Goal: Find specific page/section: Locate a particular part of the current website

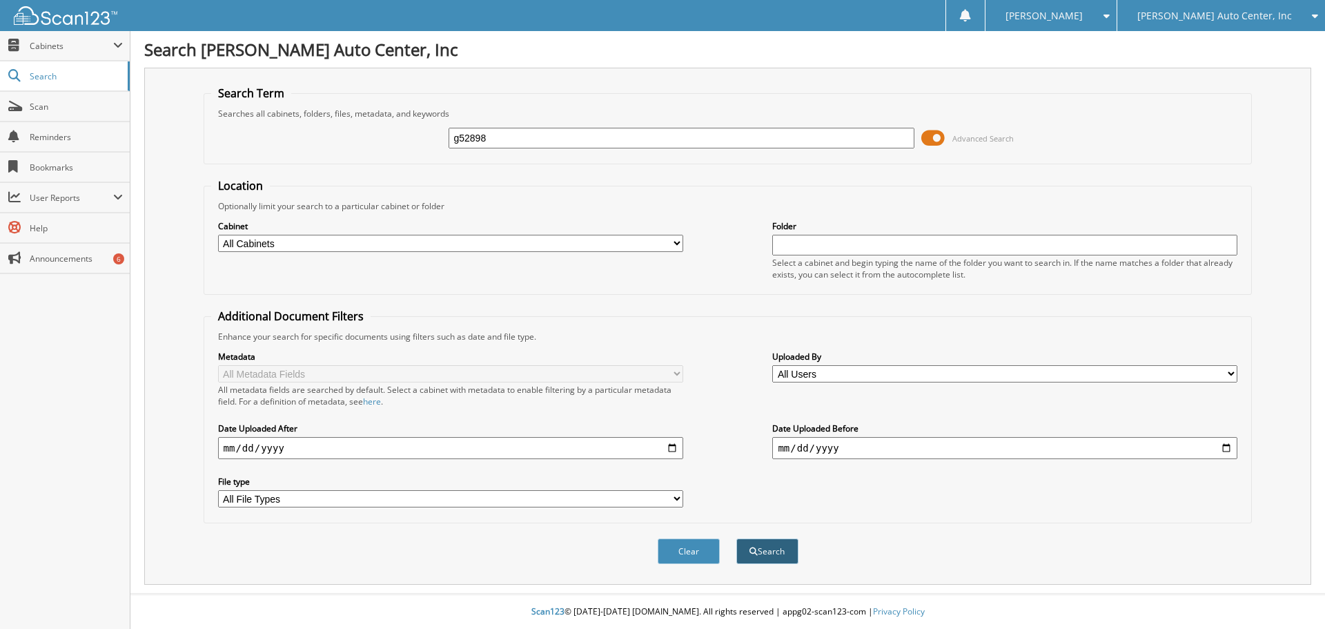
type input "g52898"
click at [758, 554] on button "Search" at bounding box center [767, 551] width 62 height 26
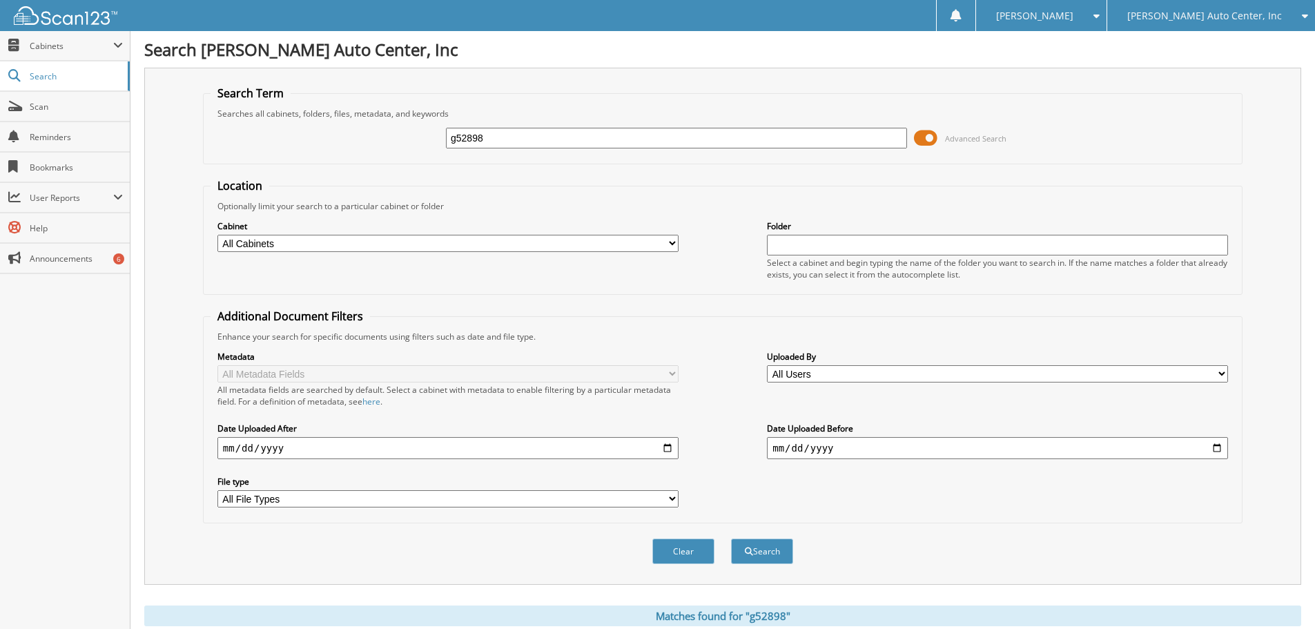
click at [926, 138] on span at bounding box center [925, 138] width 23 height 21
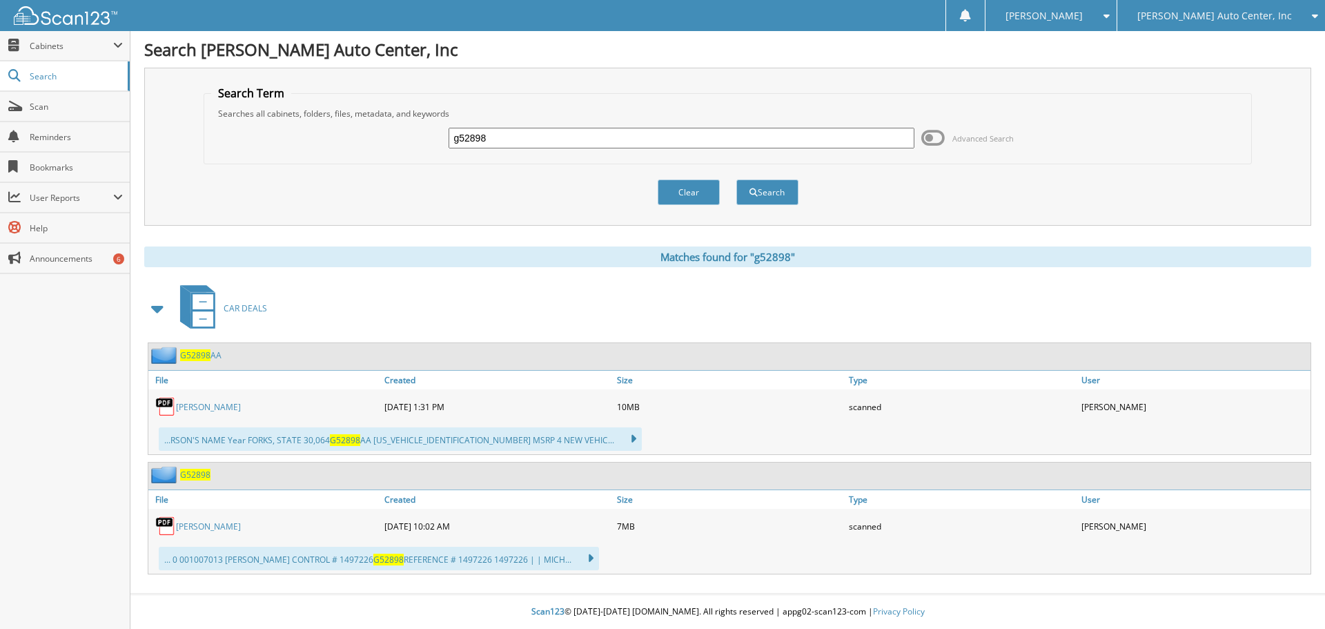
click at [197, 356] on span "G52898" at bounding box center [195, 355] width 30 height 12
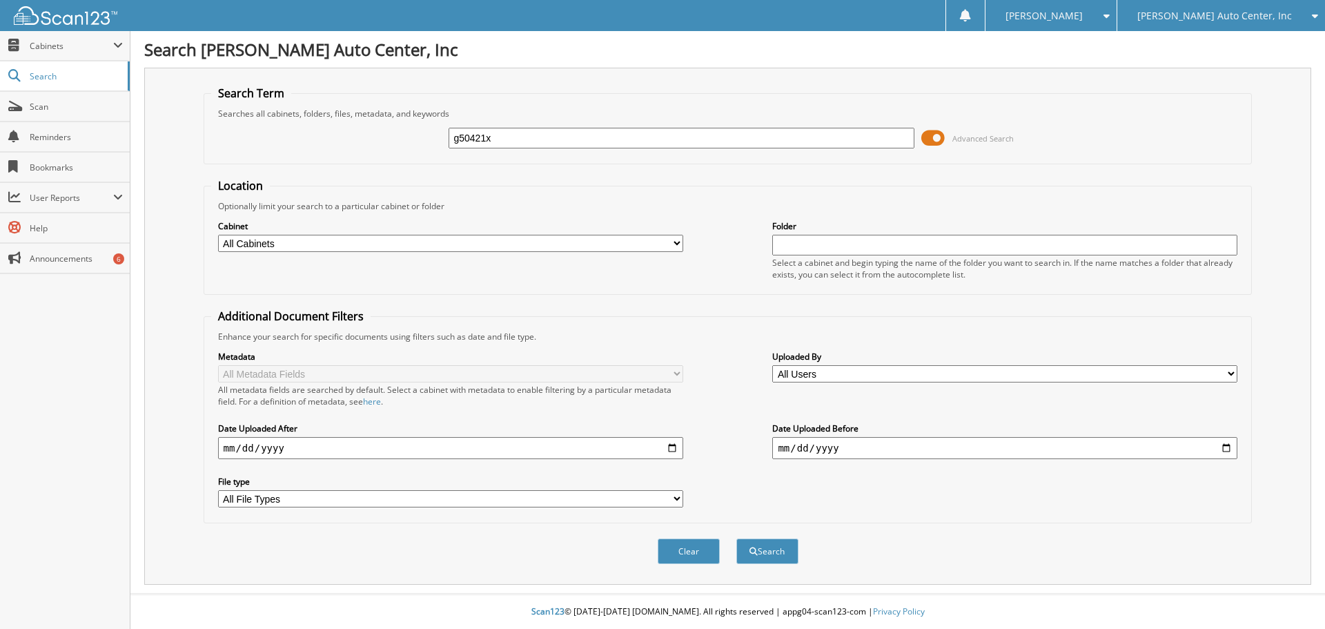
type input "g50421x"
click at [736, 538] on button "Search" at bounding box center [767, 551] width 62 height 26
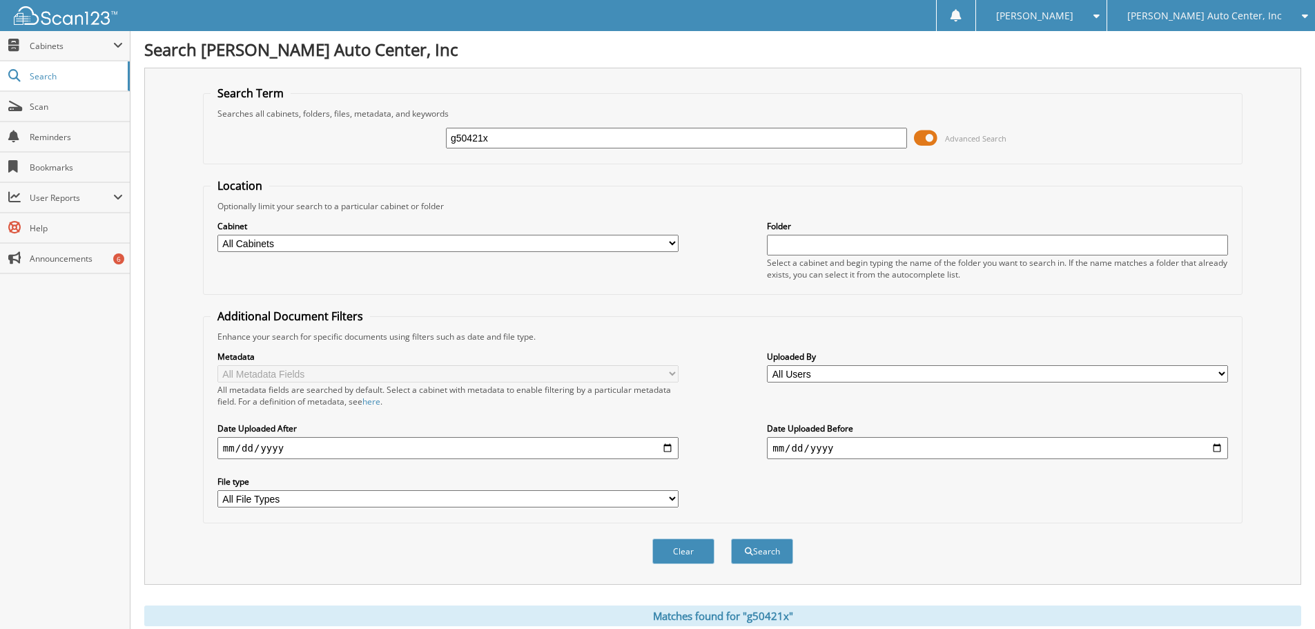
click at [926, 135] on span at bounding box center [925, 138] width 23 height 21
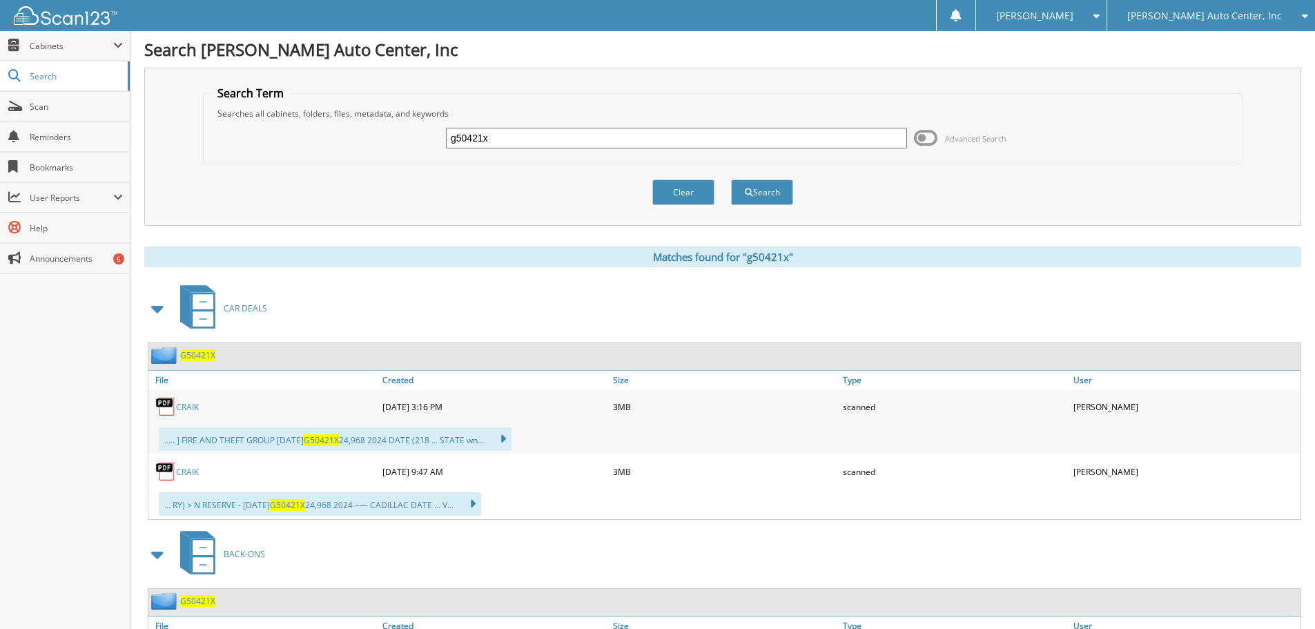
click at [196, 355] on span "G50421X" at bounding box center [197, 355] width 35 height 12
